Goal: Task Accomplishment & Management: Complete application form

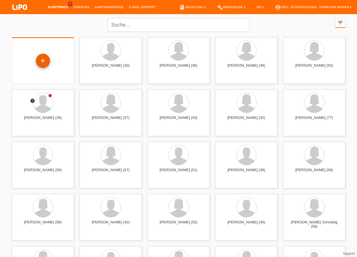
click at [40, 58] on div "+" at bounding box center [43, 61] width 14 height 14
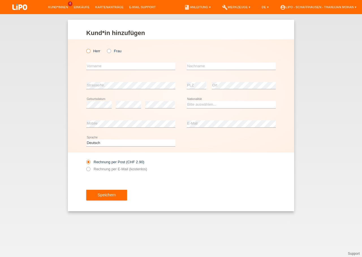
click at [85, 48] on icon at bounding box center [85, 48] width 0 height 0
click at [90, 53] on input "Herr" at bounding box center [88, 51] width 4 height 4
radio input "true"
click at [96, 66] on input "text" at bounding box center [130, 66] width 89 height 7
type input "[PERSON_NAME]"
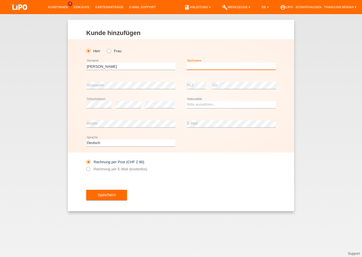
click at [215, 67] on input "text" at bounding box center [230, 66] width 89 height 7
type input "Meyer"
click at [186, 101] on select "Bitte auswählen... Schweiz Deutschland Liechtenstein Österreich ------------ Af…" at bounding box center [230, 104] width 89 height 7
select select "DE"
click at [0, 0] on option "Deutschland" at bounding box center [0, 0] width 0 height 0
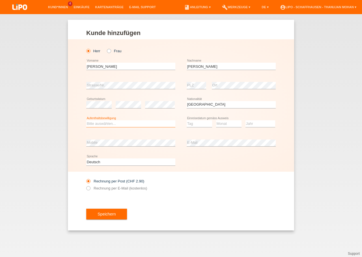
click at [86, 120] on select "Bitte auswählen... C B B - Flüchtlingsstatus Andere" at bounding box center [130, 123] width 89 height 7
select select "B"
click at [0, 0] on option "B" at bounding box center [0, 0] width 0 height 0
click at [186, 120] on select "Tag 01 02 03 04 05 06 07 08 09 10 11" at bounding box center [198, 123] width 25 height 7
select select "01"
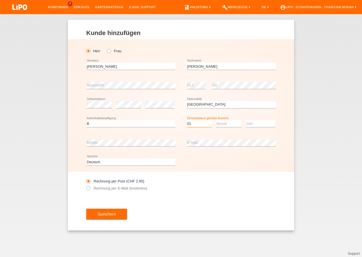
click at [0, 0] on option "01" at bounding box center [0, 0] width 0 height 0
click at [216, 120] on select "Monat 01 02 03 04 05 06 07 08 09 10 11" at bounding box center [228, 123] width 25 height 7
select select "09"
click at [0, 0] on option "09" at bounding box center [0, 0] width 0 height 0
click at [245, 120] on select "Jahr 2025 2024 2023 2022 2021 2020 2019 2018 2017 2016 2015 2014 2013 2012 2011…" at bounding box center [260, 123] width 30 height 7
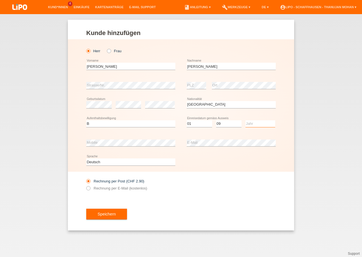
select select "2022"
click at [0, 0] on option "2022" at bounding box center [0, 0] width 0 height 0
click at [232, 148] on div "error E-Mail" at bounding box center [230, 142] width 89 height 19
click at [133, 190] on label "Rechnung per E-Mail (kostenlos)" at bounding box center [116, 188] width 61 height 4
click at [90, 191] on input "Rechnung per E-Mail (kostenlos)" at bounding box center [88, 189] width 4 height 7
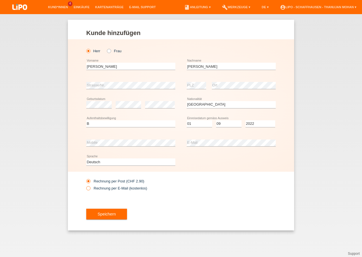
radio input "true"
click at [116, 221] on div "Speichern" at bounding box center [180, 214] width 189 height 33
click at [114, 218] on button "Speichern" at bounding box center [106, 214] width 41 height 11
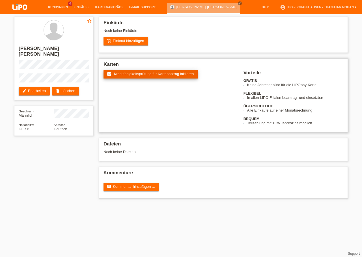
click at [142, 76] on span "Kreditfähigkeitsprüfung für Kartenantrag initiieren" at bounding box center [154, 74] width 80 height 4
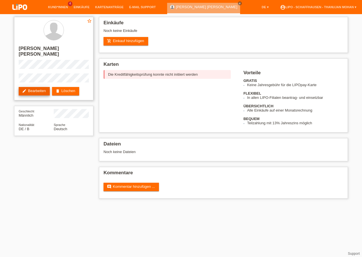
click at [44, 87] on link "edit Bearbeiten" at bounding box center [34, 91] width 31 height 8
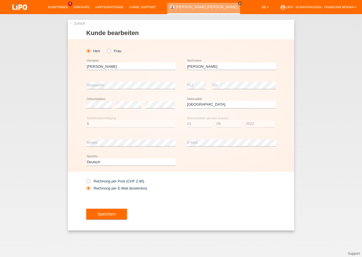
select select "DE"
select select "B"
select select "01"
select select "09"
select select "2022"
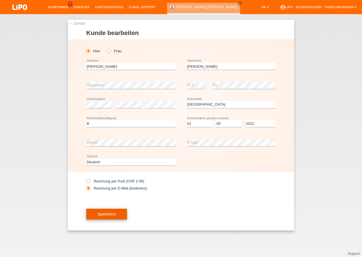
click at [107, 216] on span "Speichern" at bounding box center [106, 214] width 18 height 5
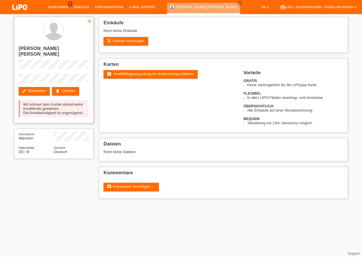
click at [25, 100] on div "Wir können dem Kunde aktuell keine Kreditlimite gewähren. Die Kreditwürdigkeit …" at bounding box center [54, 108] width 70 height 17
click at [24, 100] on div "Wir können dem Kunde aktuell keine Kreditlimite gewähren. Die Kreditwürdigkeit …" at bounding box center [54, 108] width 70 height 17
click at [26, 100] on div "Wir können dem Kunde aktuell keine Kreditlimite gewähren. Die Kreditwürdigkeit …" at bounding box center [54, 108] width 70 height 17
click at [65, 88] on link "delete Löschen" at bounding box center [65, 91] width 27 height 8
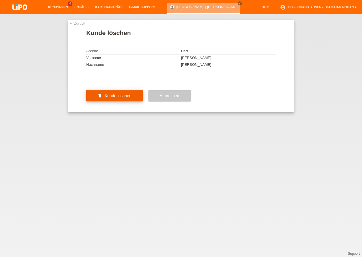
click at [129, 101] on button "delete Kunde löschen" at bounding box center [114, 95] width 56 height 11
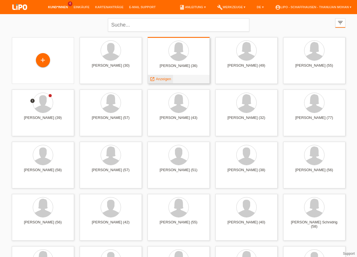
click at [167, 80] on span "Anzeigen" at bounding box center [163, 79] width 15 height 4
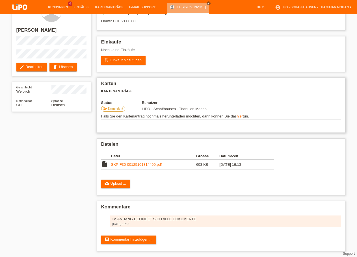
scroll to position [24, 0]
click at [144, 162] on link "SKP-F30-00125101314400.pdf" at bounding box center [136, 164] width 51 height 4
click at [14, 10] on img at bounding box center [20, 7] width 28 height 15
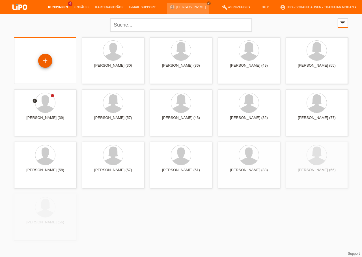
click at [48, 60] on div "+" at bounding box center [45, 61] width 14 height 14
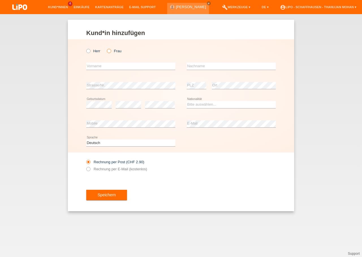
click at [106, 48] on icon at bounding box center [106, 48] width 0 height 0
click at [110, 51] on input "Frau" at bounding box center [109, 51] width 4 height 4
radio input "true"
click at [108, 66] on input "text" at bounding box center [130, 66] width 89 height 7
type input "Celine"
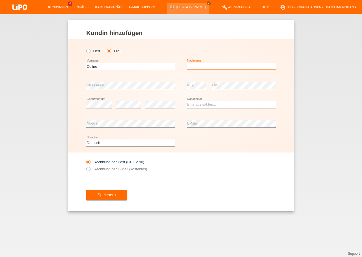
click at [193, 64] on input "text" at bounding box center [230, 66] width 89 height 7
type input "Kläui"
click at [186, 101] on select "Bitte auswählen... Schweiz Deutschland Liechtenstein Österreich ------------ Af…" at bounding box center [230, 104] width 89 height 7
select select "CH"
click at [0, 0] on option "Schweiz" at bounding box center [0, 0] width 0 height 0
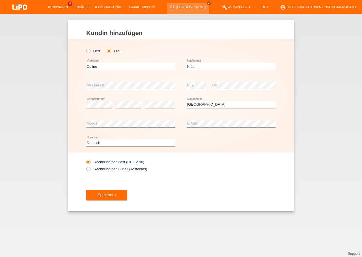
click at [206, 187] on div "Speichern" at bounding box center [180, 195] width 189 height 33
click at [85, 166] on icon at bounding box center [85, 166] width 0 height 0
click at [90, 170] on input "Rechnung per E-Mail (kostenlos)" at bounding box center [88, 170] width 4 height 7
radio input "true"
click at [101, 201] on button "Speichern" at bounding box center [106, 195] width 41 height 11
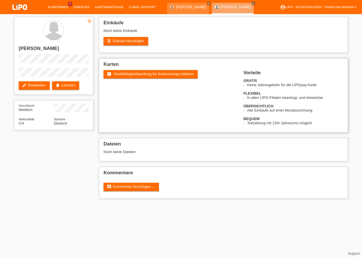
drag, startPoint x: 131, startPoint y: 78, endPoint x: 132, endPoint y: 99, distance: 21.0
click at [131, 78] on link "fact_check Kreditfähigkeitsprüfung für Kartenantrag initiieren" at bounding box center [150, 74] width 94 height 8
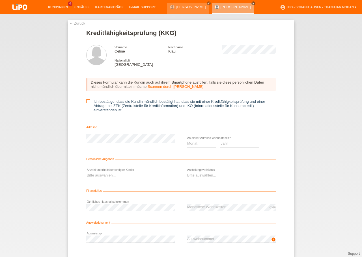
click at [87, 103] on icon at bounding box center [88, 101] width 4 height 4
click at [87, 103] on input "Ich bestätige, dass die Kundin mündlich bestätigt hat, dass sie mit einer Kredi…" at bounding box center [88, 101] width 4 height 4
checkbox input "true"
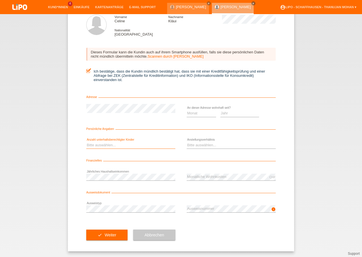
click at [86, 142] on select "Bitte auswählen... 0 1 2 3 4 5 6 7 8 9" at bounding box center [130, 145] width 89 height 7
click at [140, 124] on form "Kreditfähigkeitsprüfung (KKG) Vorname Celine Nachname Kläui Nationalität Schwei…" at bounding box center [180, 125] width 189 height 252
click at [220, 110] on select "Jahr 2025 2024 2023 2022 2021 2020 2019 2018 2017 2016 2015 2014 2013 2012 2011…" at bounding box center [239, 113] width 39 height 7
select select "2024"
click at [0, 0] on option "2024" at bounding box center [0, 0] width 0 height 0
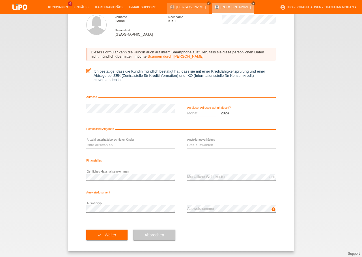
click at [186, 110] on select "Monat 01 02 03 04 05 06 07 08 09 10" at bounding box center [200, 113] width 29 height 7
select select "08"
click at [0, 0] on option "08" at bounding box center [0, 0] width 0 height 0
click at [86, 142] on select "Bitte auswählen... 0 1 2 3 4 5 6 7 8 9" at bounding box center [130, 145] width 89 height 7
select select "0"
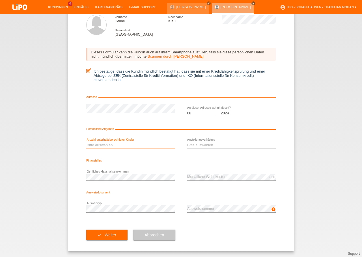
click at [0, 0] on option "0" at bounding box center [0, 0] width 0 height 0
click at [186, 142] on select "Bitte auswählen... Unbefristet Befristet Lehrling/Student Pensioniert Nicht arb…" at bounding box center [230, 145] width 89 height 7
select select "UNLIMITED"
click at [0, 0] on option "Unbefristet" at bounding box center [0, 0] width 0 height 0
click at [213, 227] on div "check Weiter Abbrechen" at bounding box center [180, 235] width 189 height 33
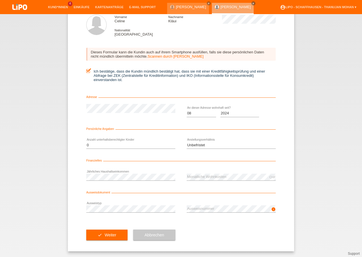
click at [228, 238] on div "check Weiter Abbrechen" at bounding box center [180, 235] width 189 height 33
click at [117, 234] on button "check Weiter" at bounding box center [106, 235] width 41 height 11
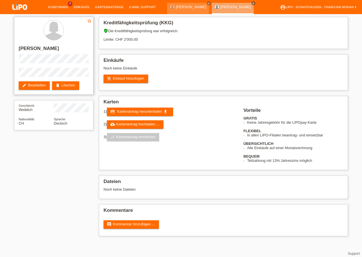
click at [40, 49] on h2 "[PERSON_NAME]" at bounding box center [54, 50] width 70 height 8
copy h2 "Kläui"
click at [25, 49] on h2 "[PERSON_NAME]" at bounding box center [54, 50] width 70 height 8
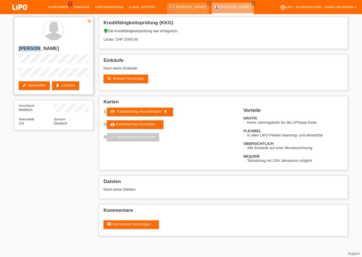
copy h2 "Celine"
click at [61, 66] on div "star_border Celine Kläui edit Bearbeiten delete Löschen" at bounding box center [53, 56] width 79 height 78
click at [39, 47] on h2 "[PERSON_NAME]" at bounding box center [54, 50] width 70 height 8
click at [40, 48] on h2 "[PERSON_NAME]" at bounding box center [54, 50] width 70 height 8
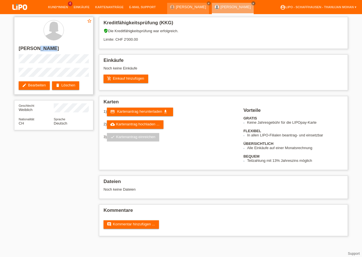
copy h2 "Kläui"
click at [29, 47] on h2 "[PERSON_NAME]" at bounding box center [54, 50] width 70 height 8
copy h2 "Celine"
click at [126, 77] on link "add_shopping_cart Einkauf hinzufügen" at bounding box center [125, 79] width 45 height 8
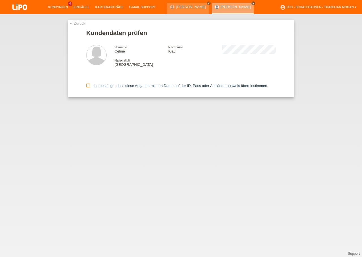
click at [90, 85] on label "Ich bestätige, dass diese Angaben mit den Daten auf der ID, Pass oder Ausländer…" at bounding box center [177, 86] width 182 height 4
click at [90, 85] on input "Ich bestätige, dass diese Angaben mit den Daten auf der ID, Pass oder Ausländer…" at bounding box center [88, 86] width 4 height 4
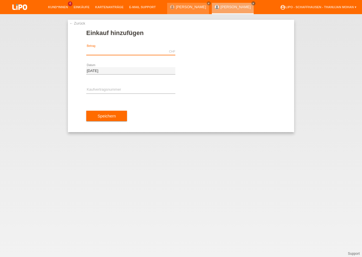
click at [104, 55] on input "text" at bounding box center [130, 51] width 89 height 7
paste input "1524.10"
type input "1524.10"
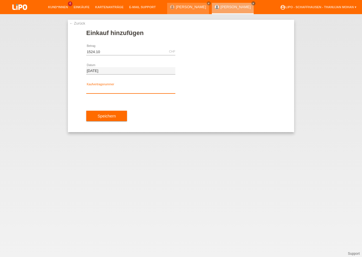
click at [111, 90] on input "text" at bounding box center [130, 89] width 89 height 7
paste input "YJ4NWK"
type input "YJ4NWK"
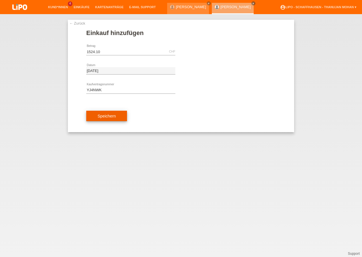
click at [108, 118] on span "Speichern" at bounding box center [106, 116] width 18 height 5
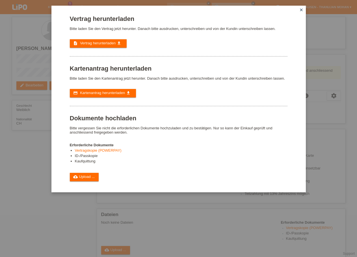
click at [88, 50] on div "Vertrag herunterladen Bitte laden Sie den Vertrag jetzt herunter. Danach bitte …" at bounding box center [179, 98] width 218 height 166
click at [90, 48] on link "description Vertrag herunterladen get_app" at bounding box center [98, 43] width 57 height 8
click at [97, 95] on span "Kartenantrag herunterladen" at bounding box center [102, 93] width 45 height 4
click at [301, 8] on icon "close" at bounding box center [301, 10] width 5 height 5
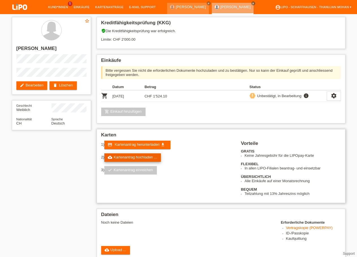
click at [142, 157] on link "cloud_upload Kartenantrag hochladen ..." at bounding box center [132, 157] width 56 height 8
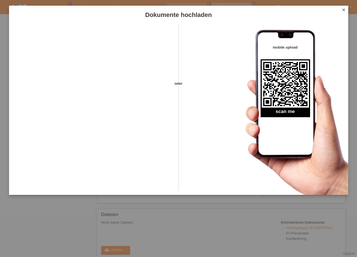
click at [343, 11] on icon "close" at bounding box center [343, 10] width 5 height 5
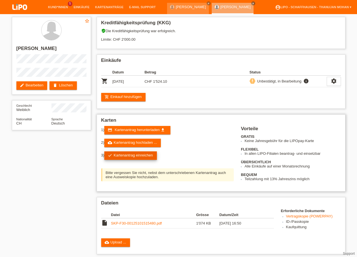
click at [137, 159] on link "check Kartenantrag einreichen" at bounding box center [130, 155] width 53 height 8
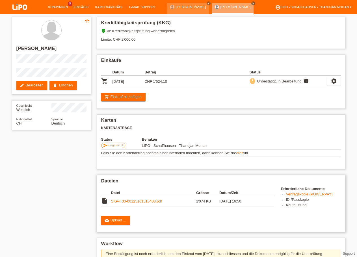
scroll to position [81, 0]
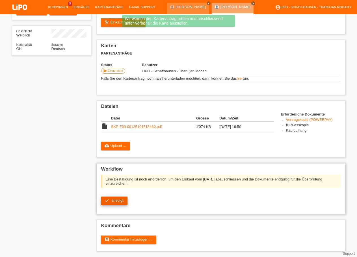
click at [122, 200] on span "erledigt" at bounding box center [117, 200] width 12 height 4
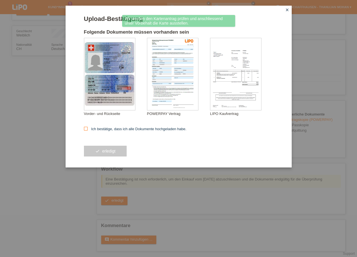
click at [95, 130] on label "Ich bestätige, dass ich alle Dokumente hochgeladen habe." at bounding box center [135, 129] width 103 height 4
click at [88, 130] on input "Ich bestätige, dass ich alle Dokumente hochgeladen habe." at bounding box center [86, 129] width 4 height 4
checkbox input "true"
click at [101, 148] on button "check erledigt" at bounding box center [105, 151] width 43 height 11
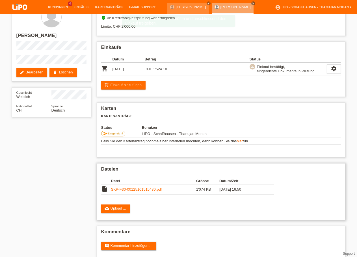
scroll to position [24, 0]
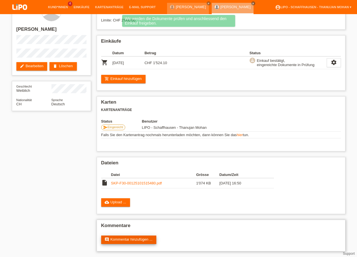
click at [144, 239] on link "comment Kommentar hinzufügen ..." at bounding box center [128, 240] width 55 height 8
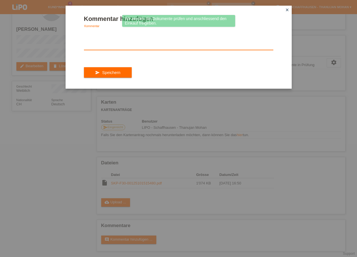
click at [115, 42] on textarea at bounding box center [178, 39] width 189 height 22
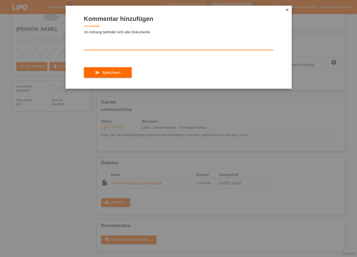
type textarea "Im Anhang befindet sich alle Dokumente"
click at [121, 84] on div "send Speichern" at bounding box center [178, 72] width 189 height 33
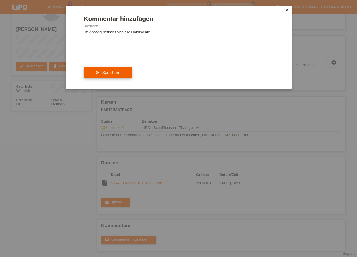
click at [123, 78] on button "send Speichern" at bounding box center [108, 72] width 48 height 11
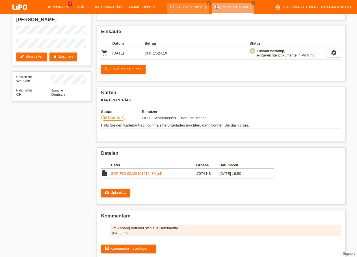
scroll to position [44, 0]
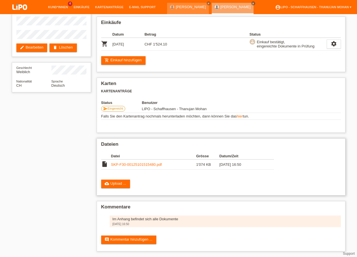
click at [143, 162] on link "SKP-F30-00125101515480.pdf" at bounding box center [136, 164] width 51 height 4
click at [21, 6] on img at bounding box center [20, 7] width 28 height 15
